Goal: Check status: Check status

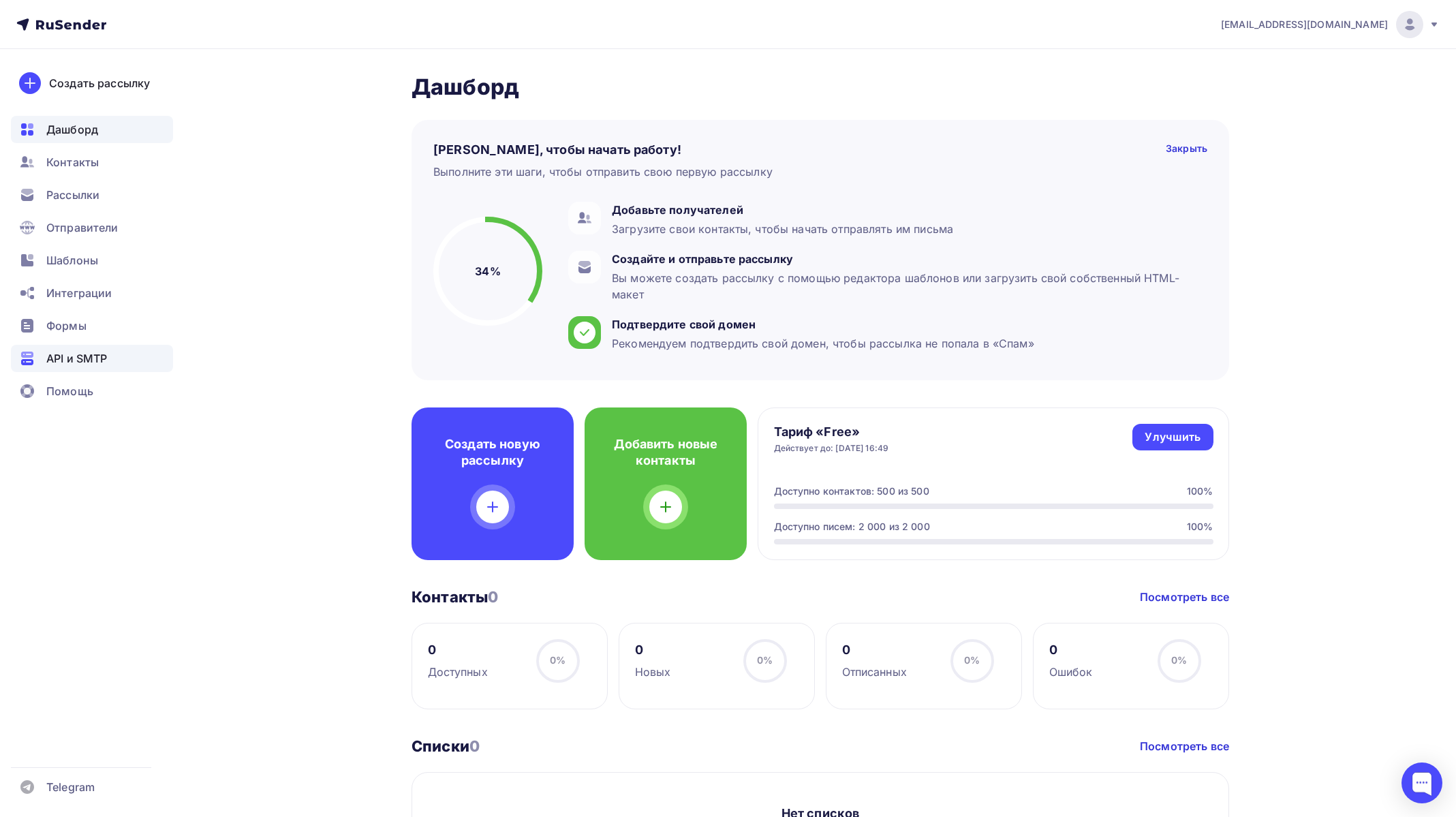
click at [77, 357] on span "API и SMTP" at bounding box center [76, 358] width 60 height 17
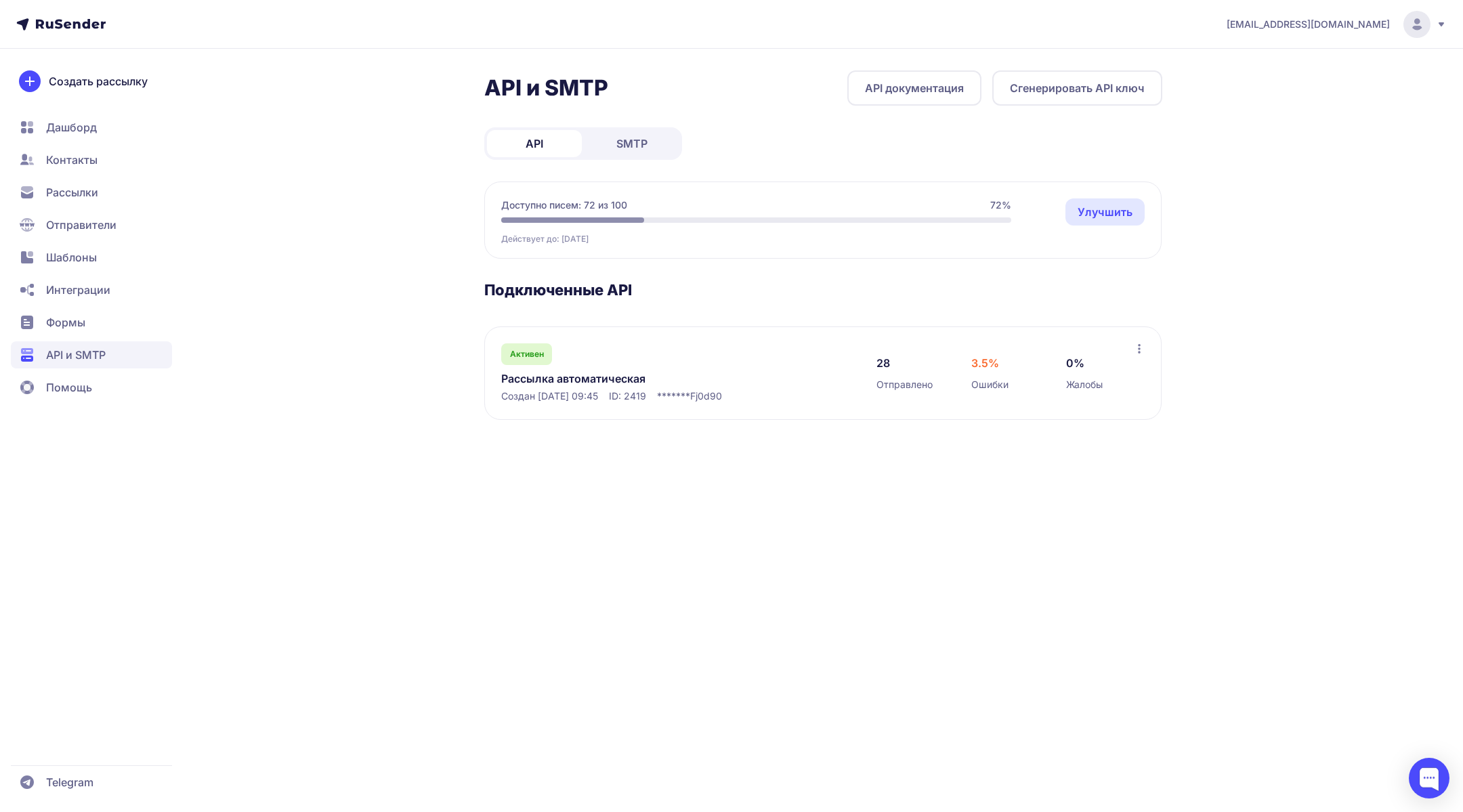
click at [1066, 390] on div "3.5% Ошибки" at bounding box center [1100, 373] width 67 height 36
click at [551, 373] on link "Рассылка автоматическая" at bounding box center [640, 378] width 278 height 16
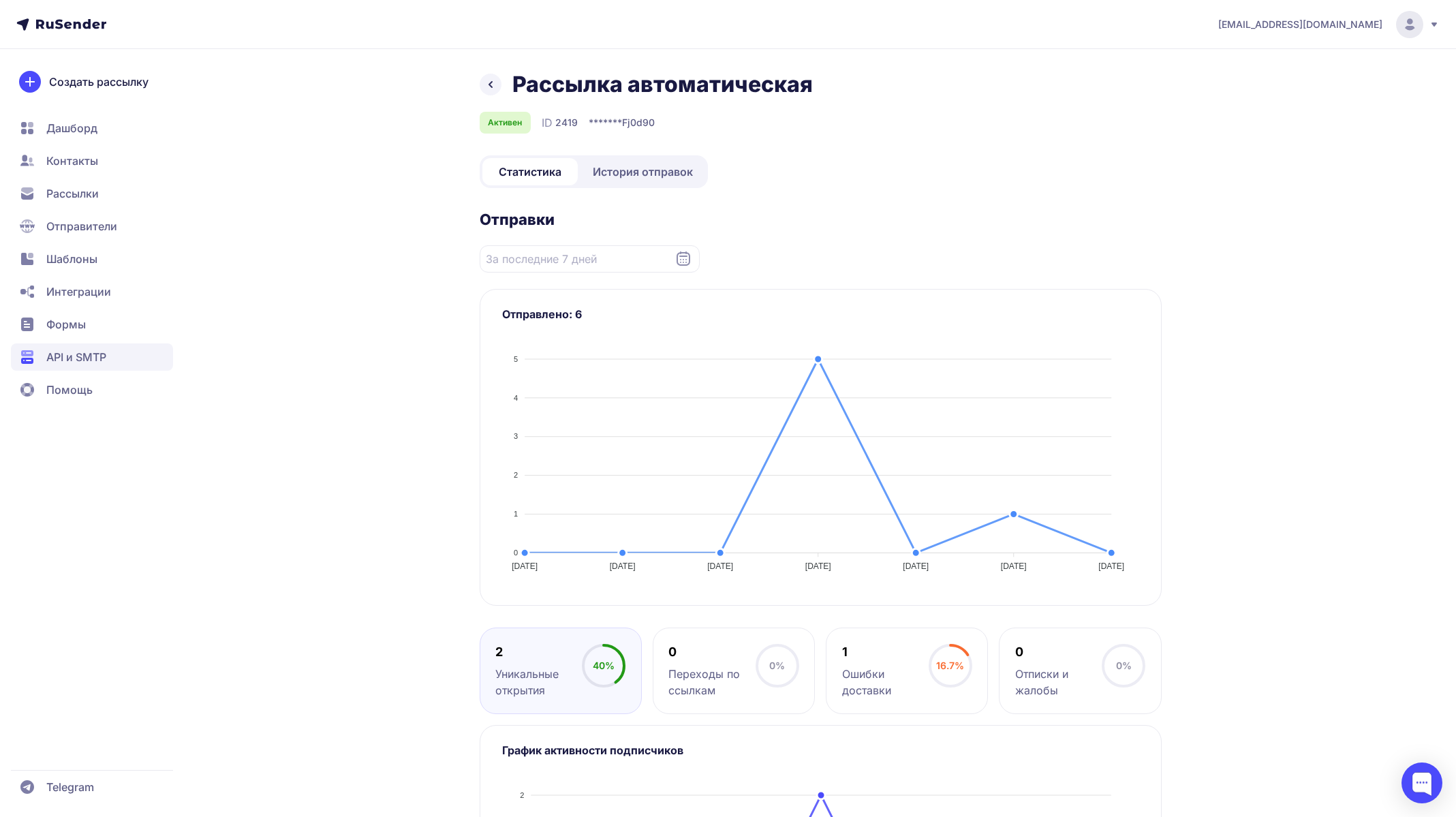
click at [630, 169] on span "История отправок" at bounding box center [642, 172] width 100 height 17
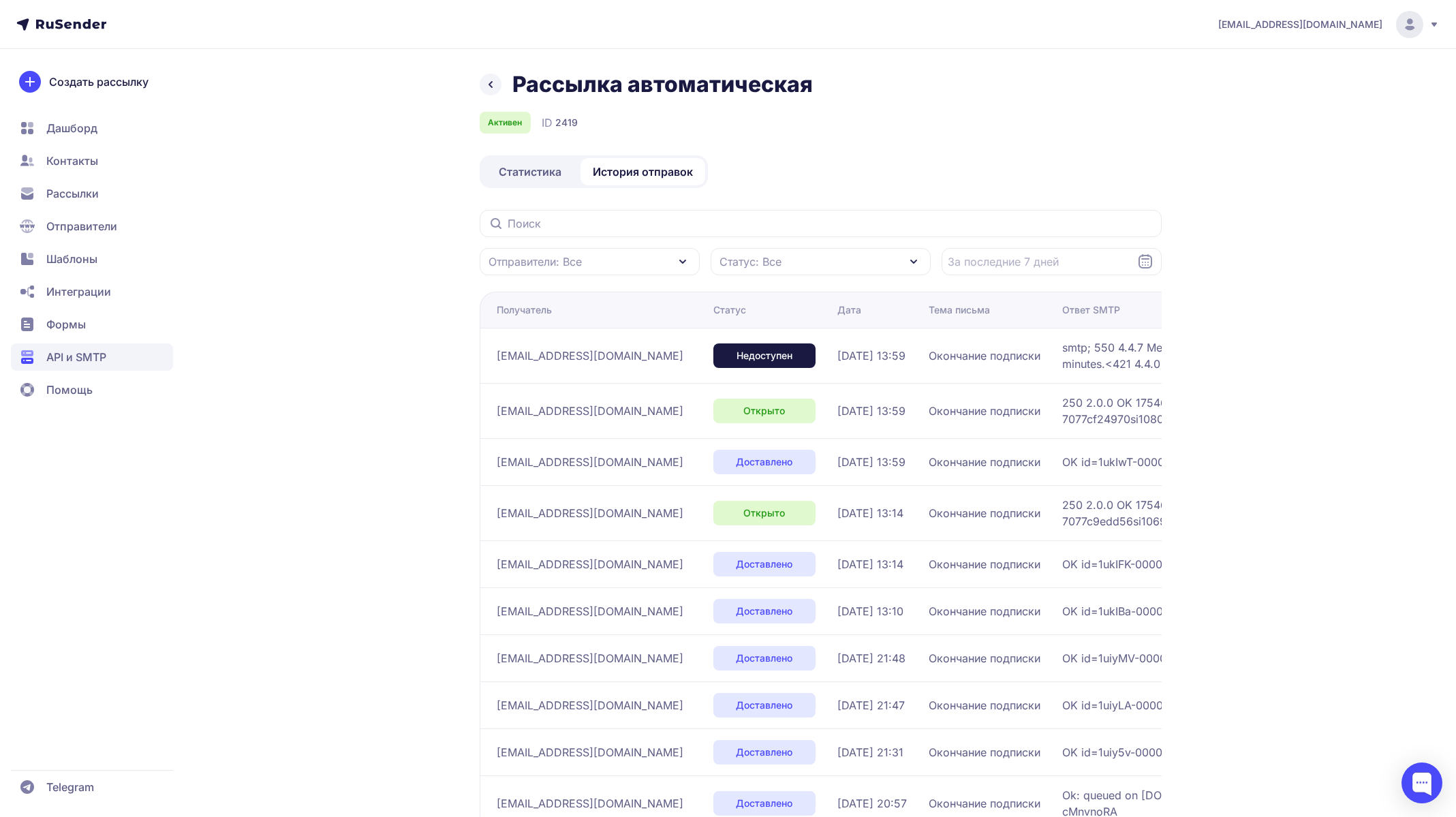
drag, startPoint x: 586, startPoint y: 358, endPoint x: 598, endPoint y: 365, distance: 13.9
click at [598, 365] on div "adwa@few.gr" at bounding box center [599, 356] width 206 height 22
drag, startPoint x: 580, startPoint y: 353, endPoint x: 489, endPoint y: 358, distance: 91.1
click at [489, 358] on td "adwa@few.gr" at bounding box center [594, 355] width 228 height 55
copy span "adwa@few.gr"
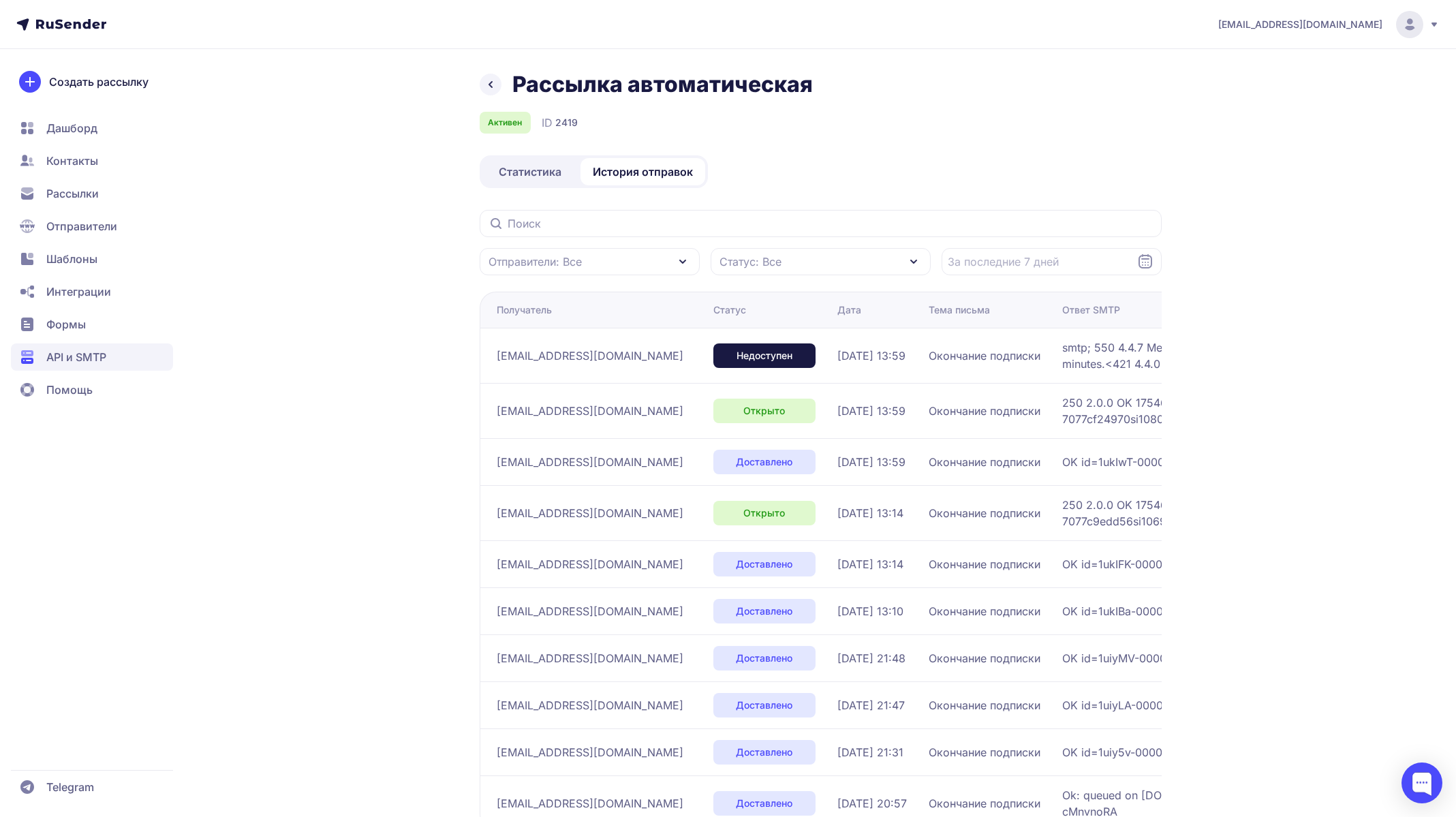
click at [630, 343] on td "adwa@few.gr" at bounding box center [594, 355] width 228 height 55
drag, startPoint x: 594, startPoint y: 360, endPoint x: 479, endPoint y: 357, distance: 115.0
click at [480, 357] on td "adwa@few.gr" at bounding box center [594, 355] width 228 height 55
copy span "adwa@few.gr"
click at [637, 362] on div "adwa@few.gr" at bounding box center [599, 356] width 206 height 22
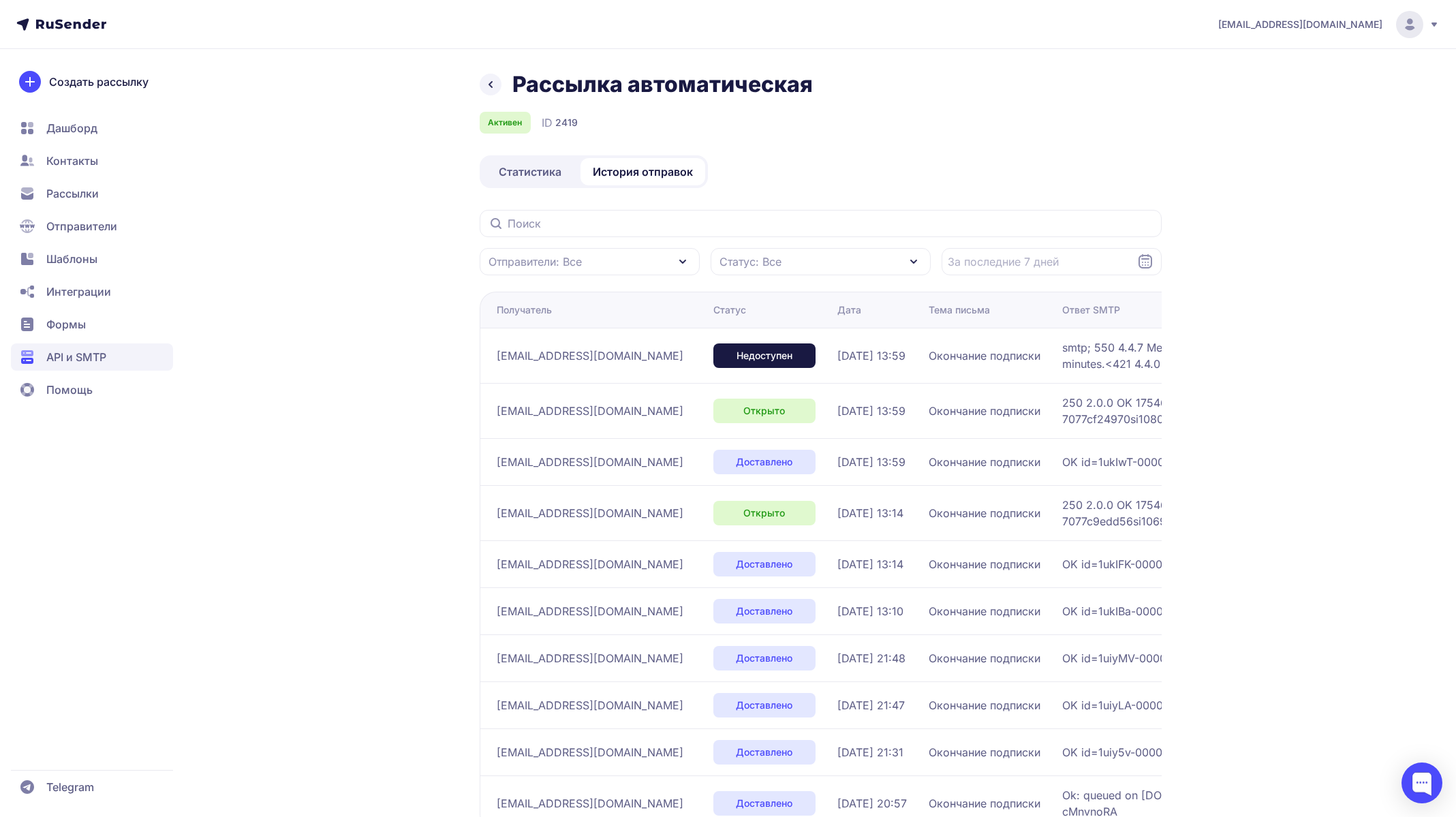
click at [541, 175] on span "Статистика" at bounding box center [531, 172] width 63 height 17
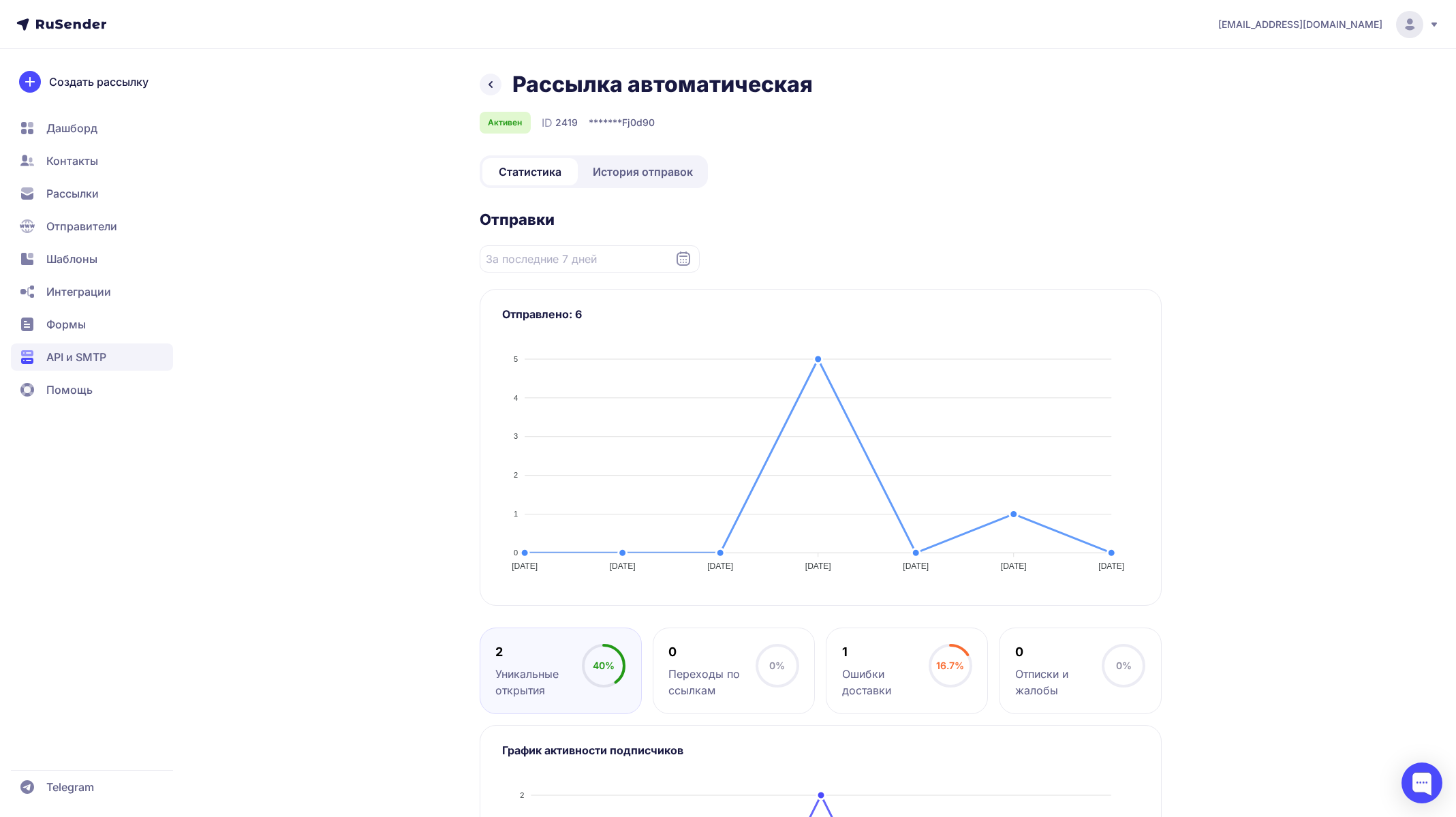
click at [622, 170] on span "История отправок" at bounding box center [642, 172] width 100 height 17
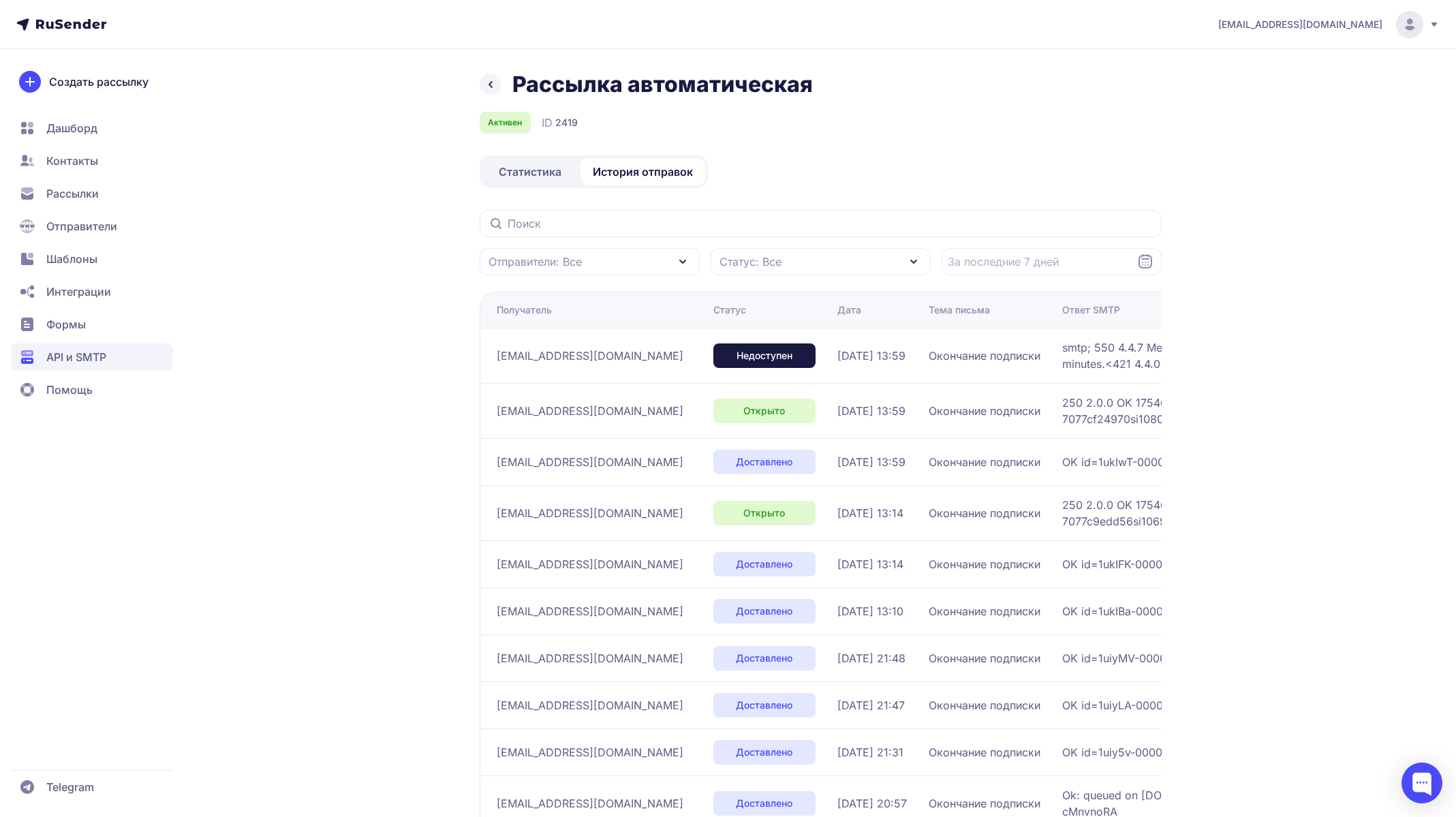
click at [521, 171] on span "Статистика" at bounding box center [531, 172] width 63 height 17
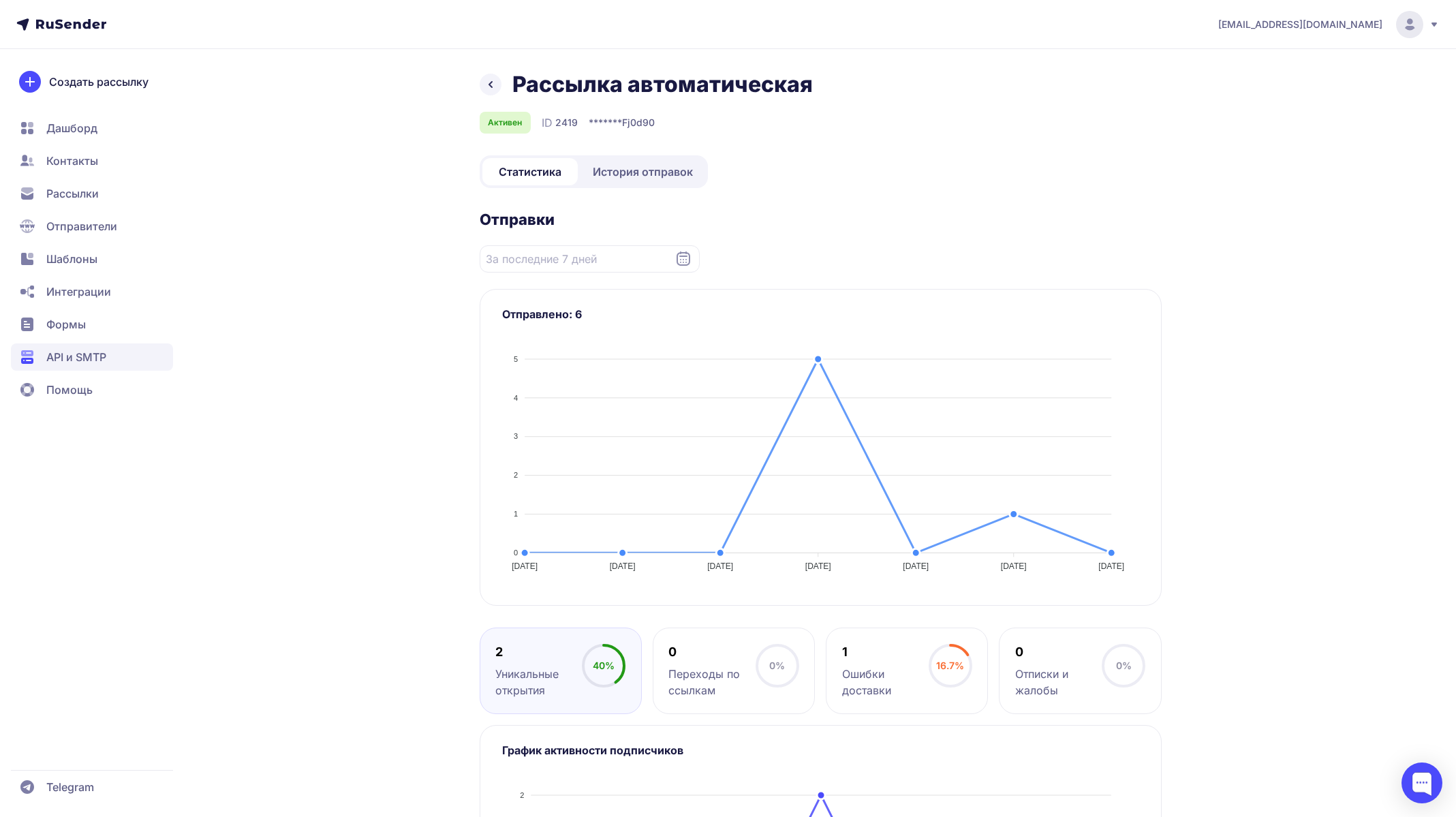
click at [639, 170] on span "История отправок" at bounding box center [642, 172] width 100 height 17
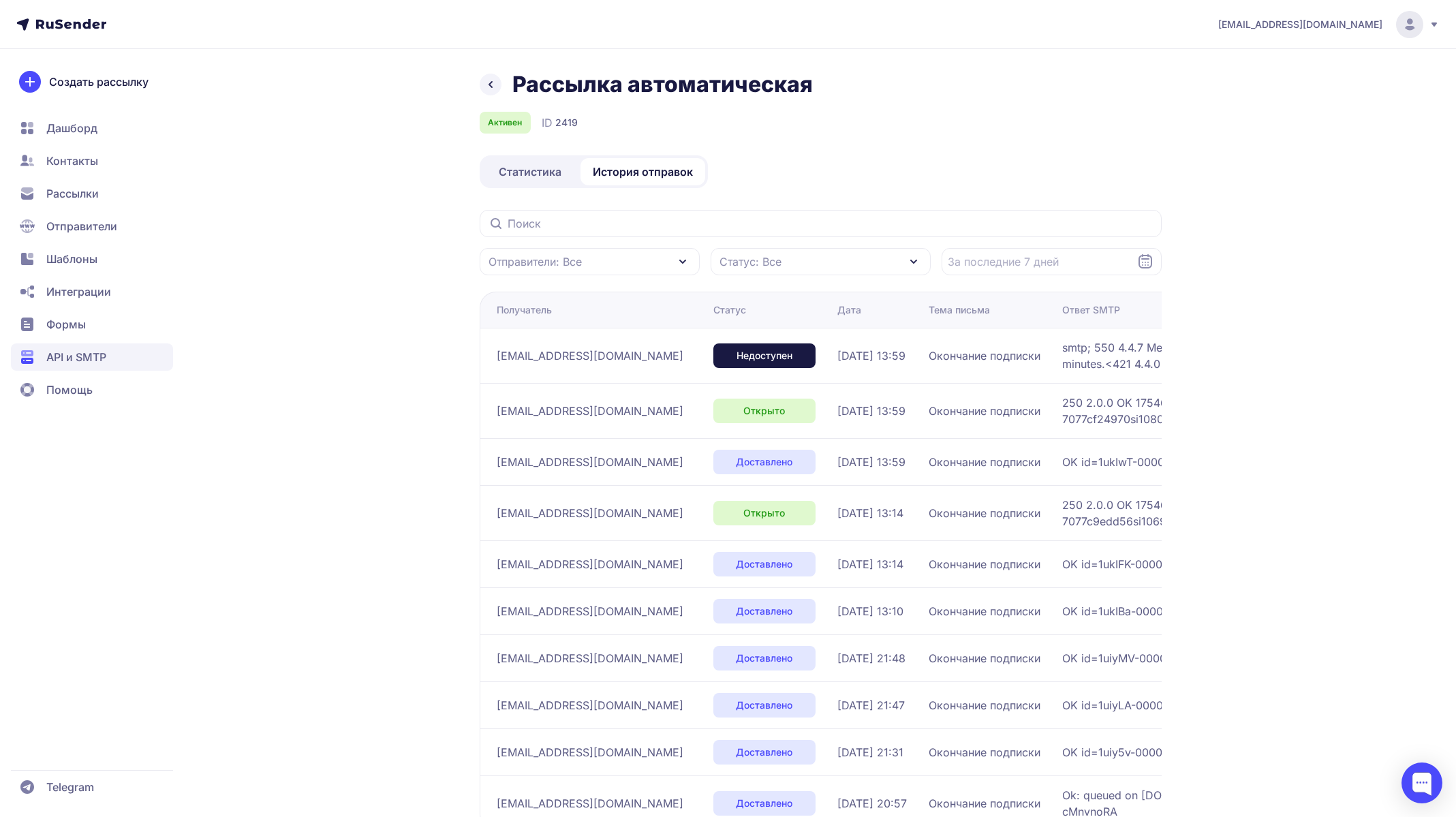
click at [550, 168] on span "Статистика" at bounding box center [531, 172] width 63 height 17
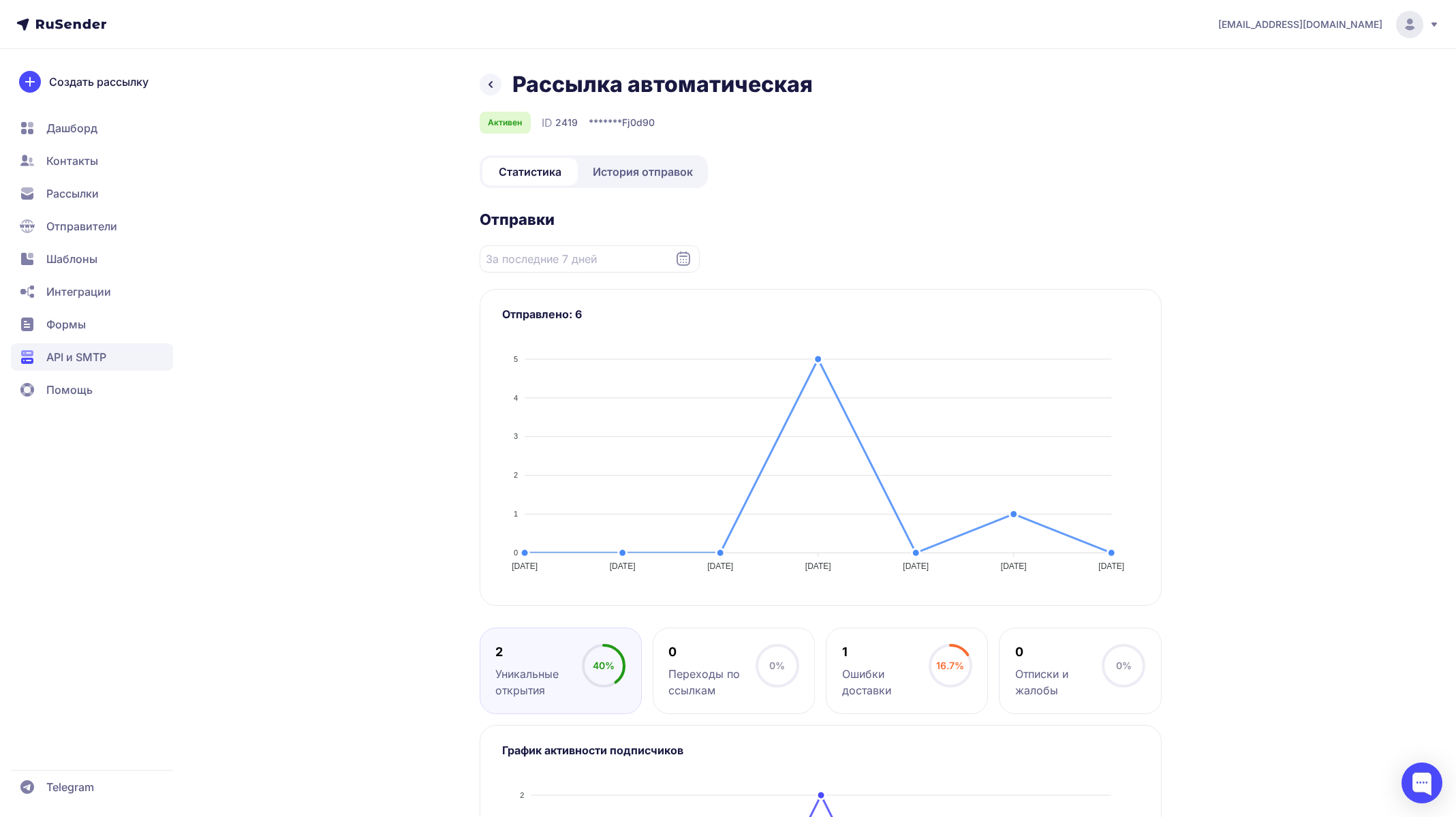
click at [1273, 484] on div "lizaveta-dmitrie@mail.ru Рассылка автоматическая Активен ID 2419 ******* Fj0d90…" at bounding box center [728, 529] width 1456 height 1058
